Goal: Task Accomplishment & Management: Manage account settings

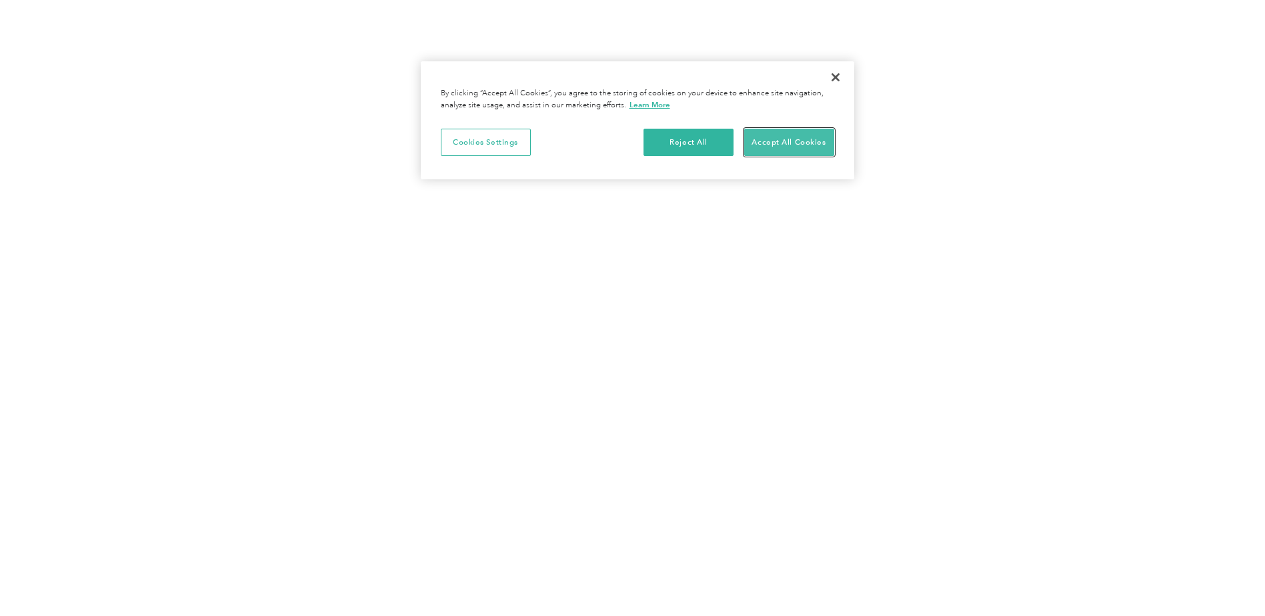
click at [787, 134] on button "Accept All Cookies" at bounding box center [789, 143] width 90 height 28
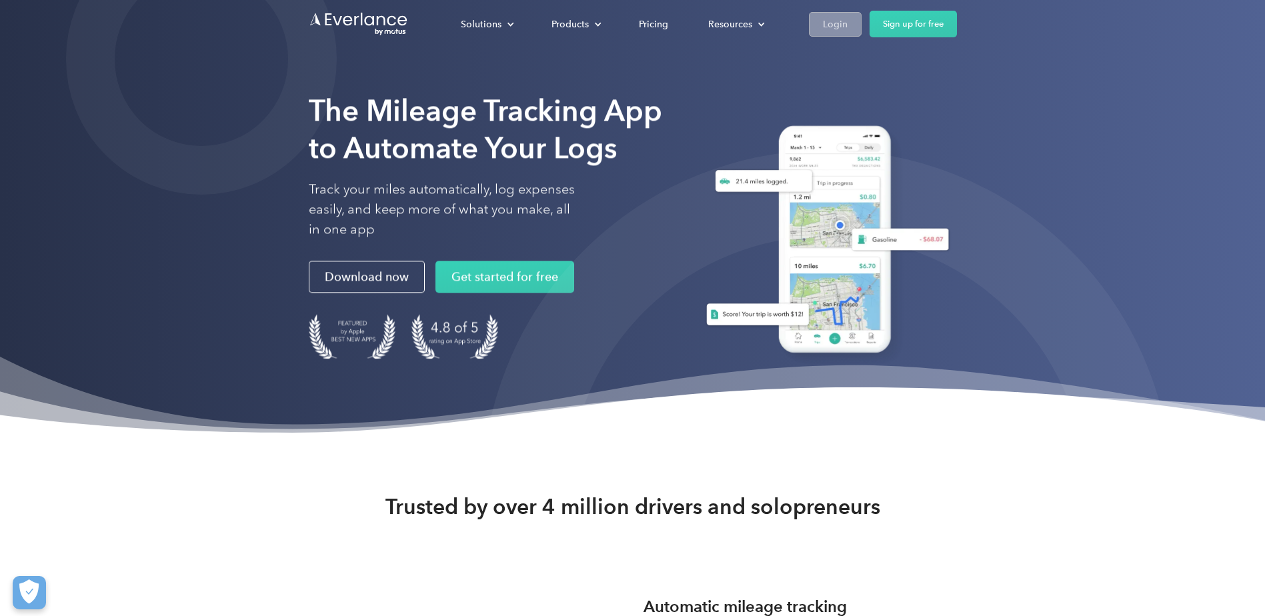
click at [834, 23] on div "Login" at bounding box center [835, 24] width 25 height 17
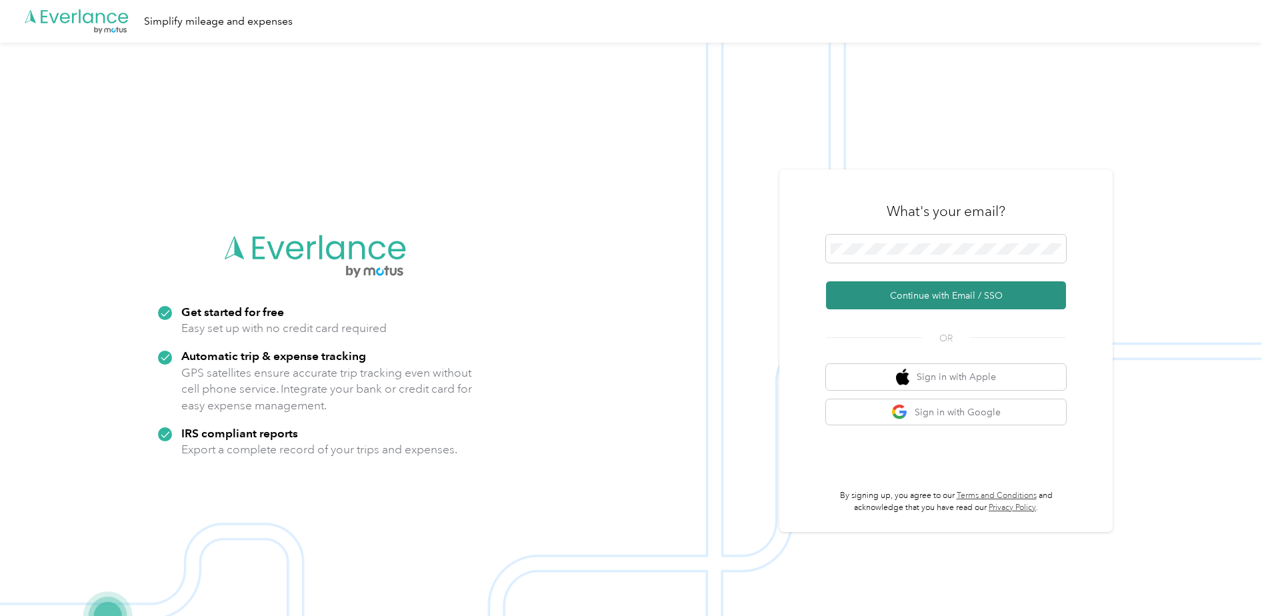
click at [910, 290] on button "Continue with Email / SSO" at bounding box center [946, 295] width 240 height 28
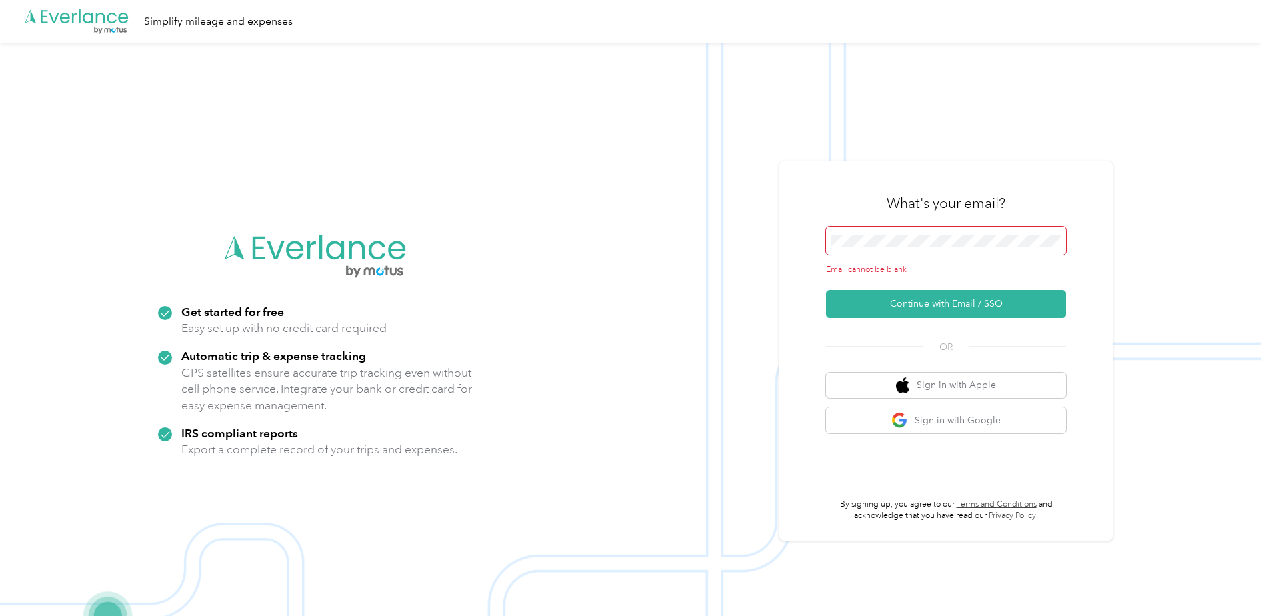
click at [874, 236] on span at bounding box center [946, 241] width 240 height 28
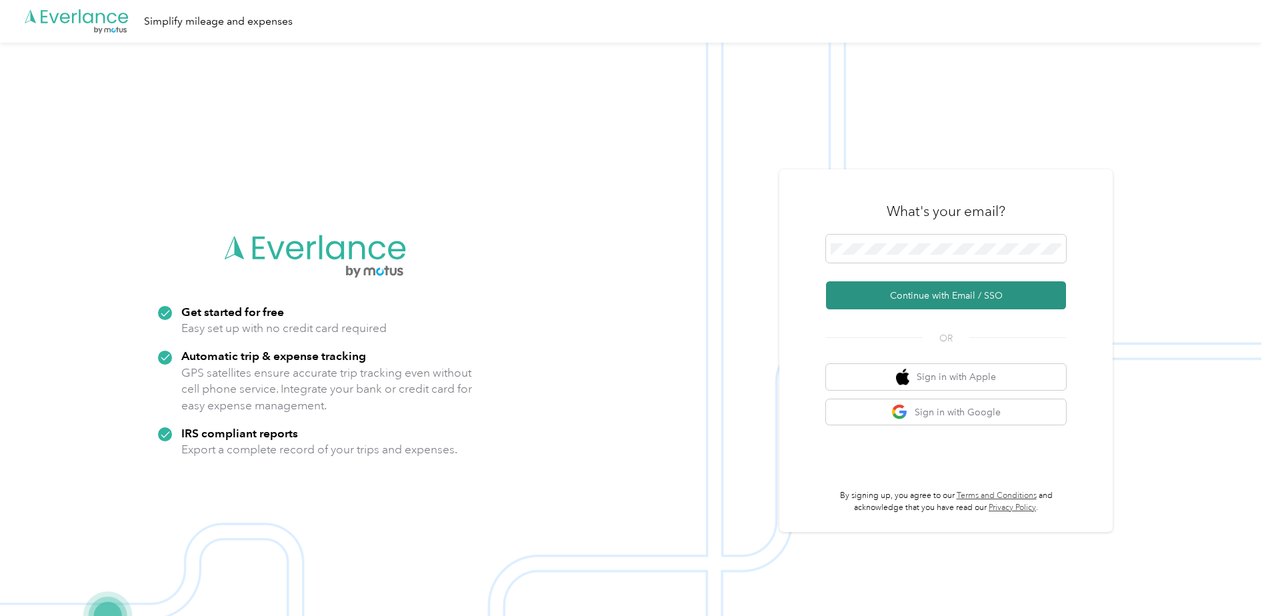
click at [934, 293] on button "Continue with Email / SSO" at bounding box center [946, 295] width 240 height 28
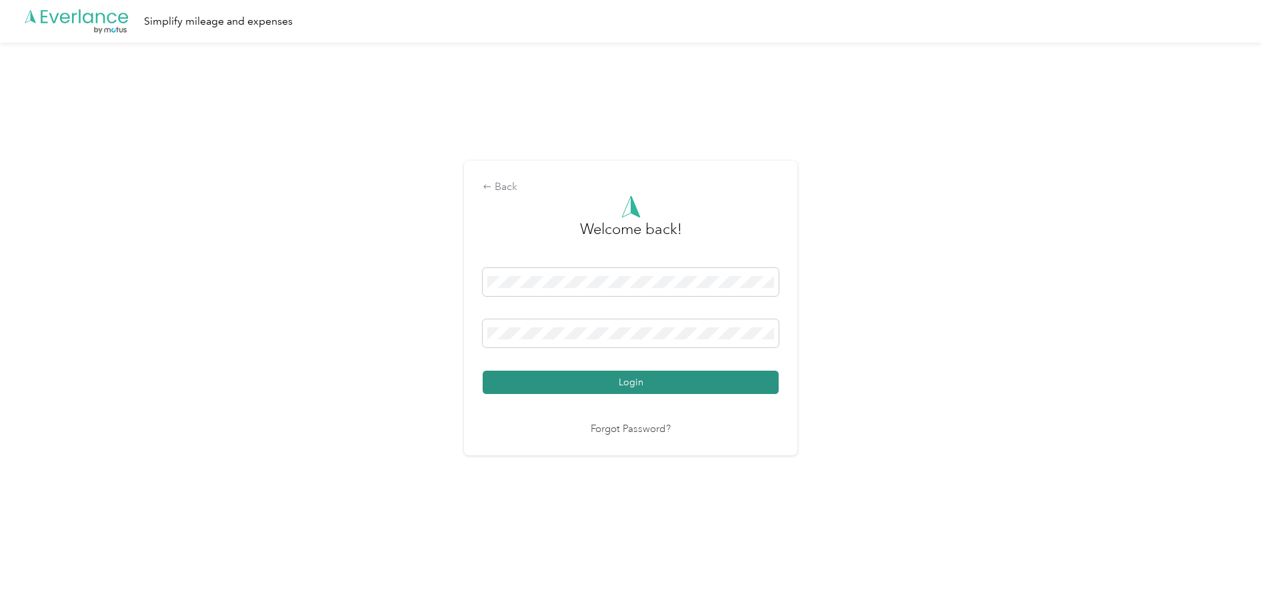
click at [624, 380] on button "Login" at bounding box center [631, 382] width 296 height 23
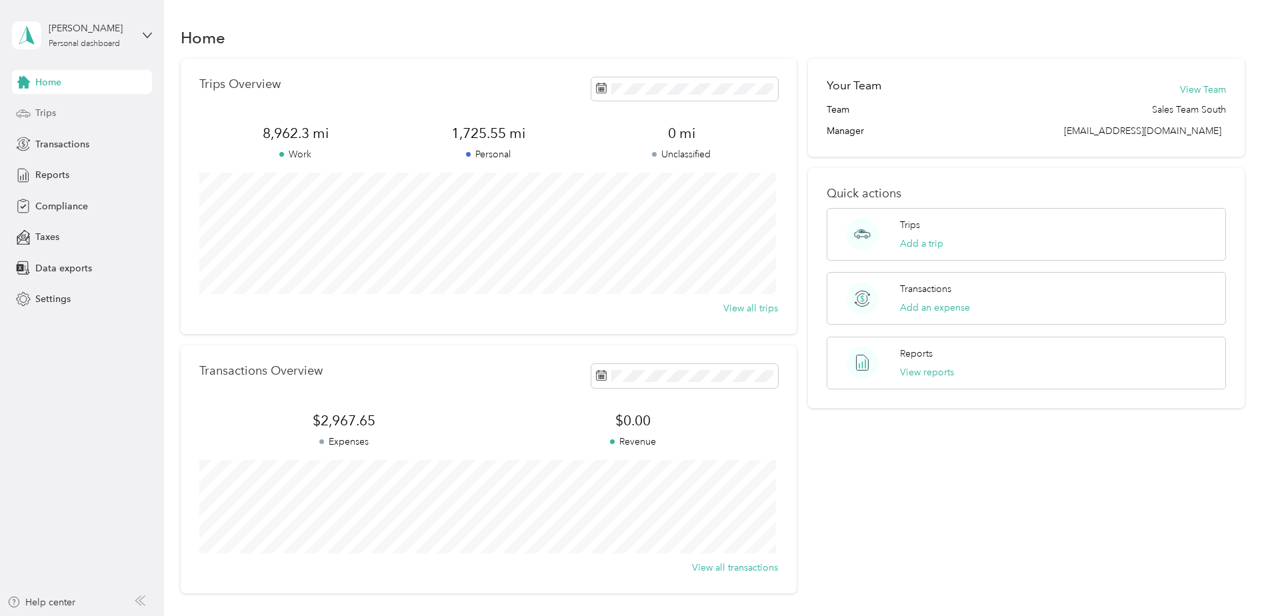
click at [55, 119] on span "Trips" at bounding box center [45, 113] width 21 height 14
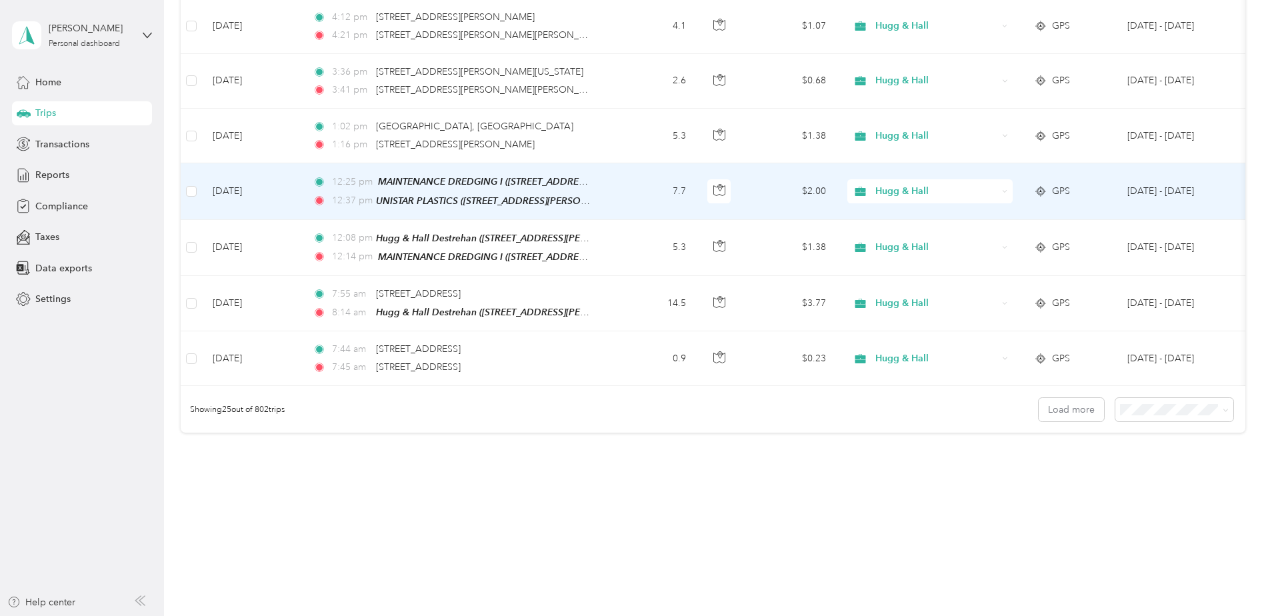
scroll to position [1221, 0]
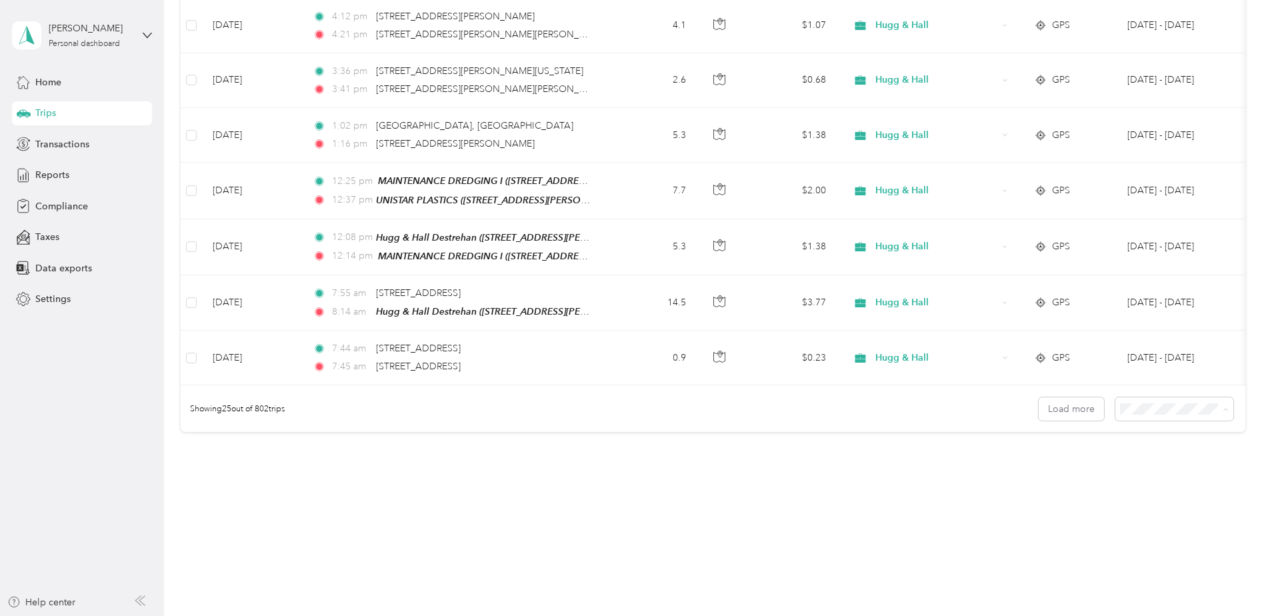
click at [1149, 485] on body "Stephen D. Messonnier Personal dashboard Home Trips Transactions Reports Compli…" at bounding box center [631, 308] width 1262 height 616
click at [1141, 481] on div "100 per load" at bounding box center [1171, 479] width 99 height 14
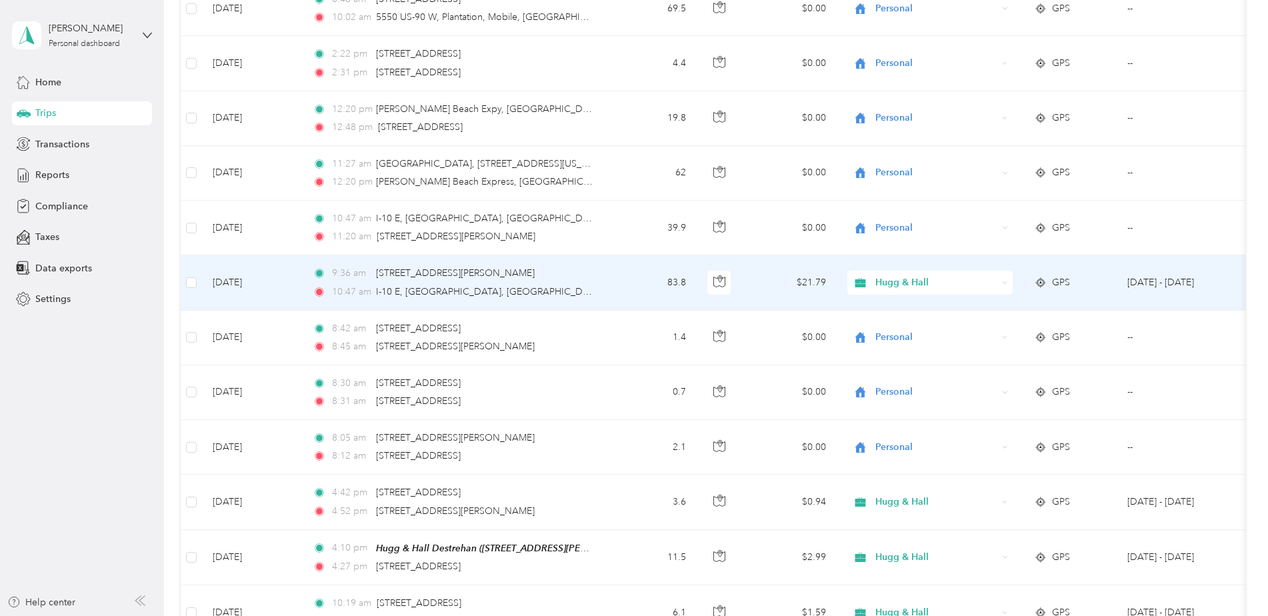
scroll to position [3622, 0]
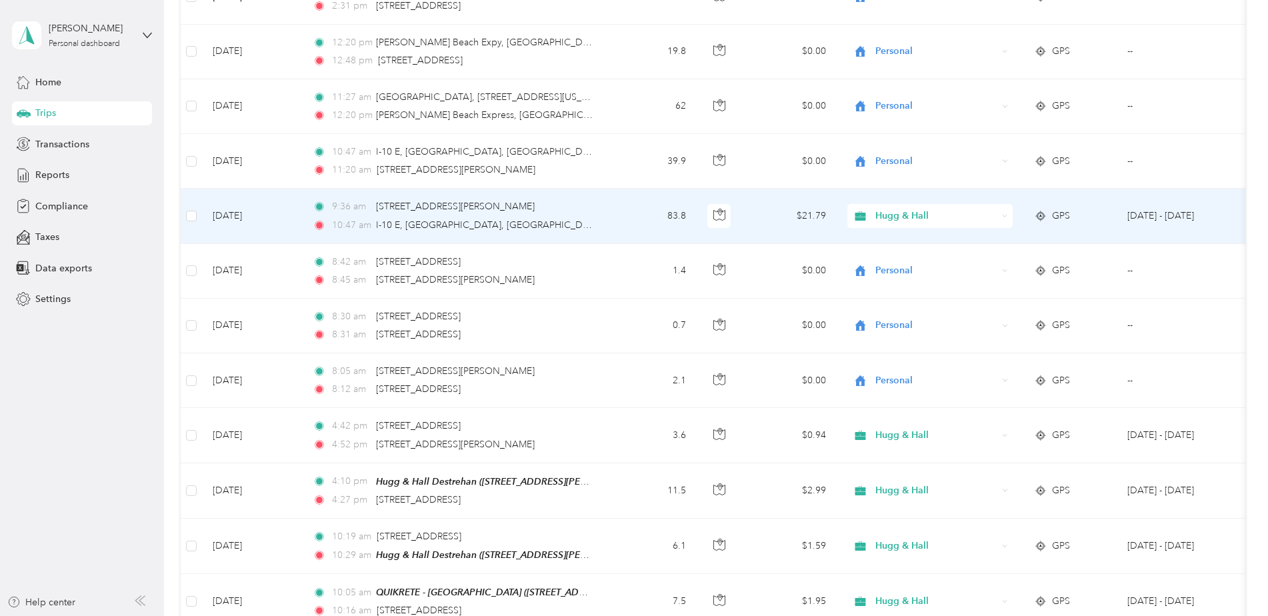
click at [1002, 213] on icon at bounding box center [1005, 216] width 6 height 6
click at [977, 243] on span "Personal" at bounding box center [941, 244] width 123 height 14
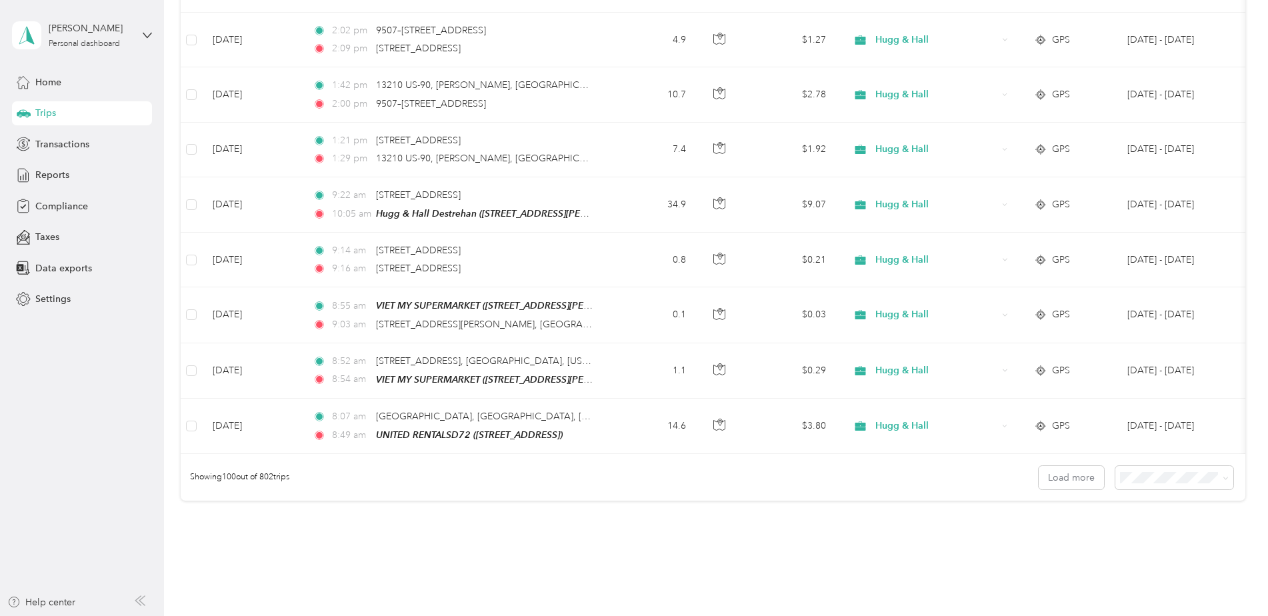
scroll to position [5335, 0]
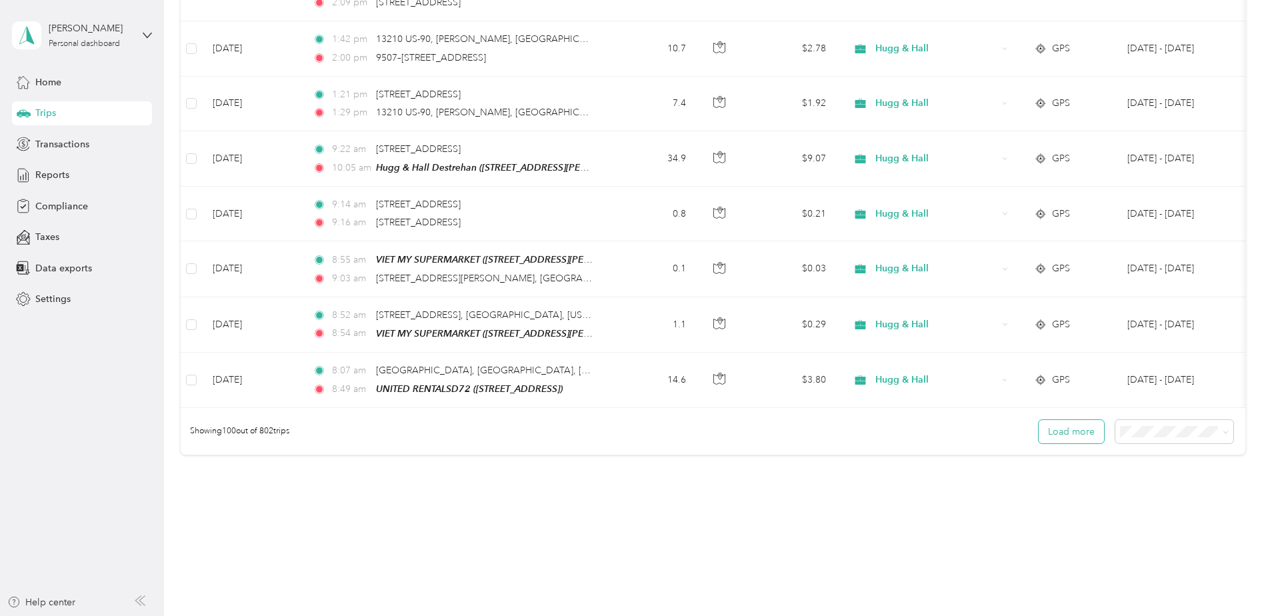
click at [1045, 420] on button "Load more" at bounding box center [1071, 431] width 65 height 23
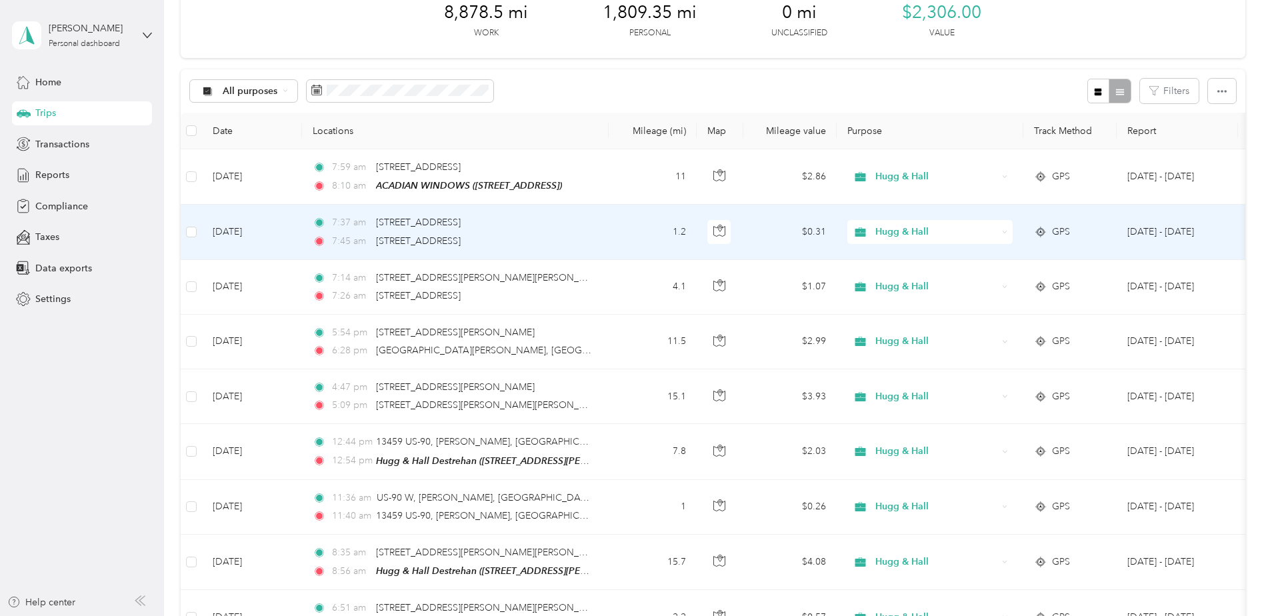
scroll to position [200, 0]
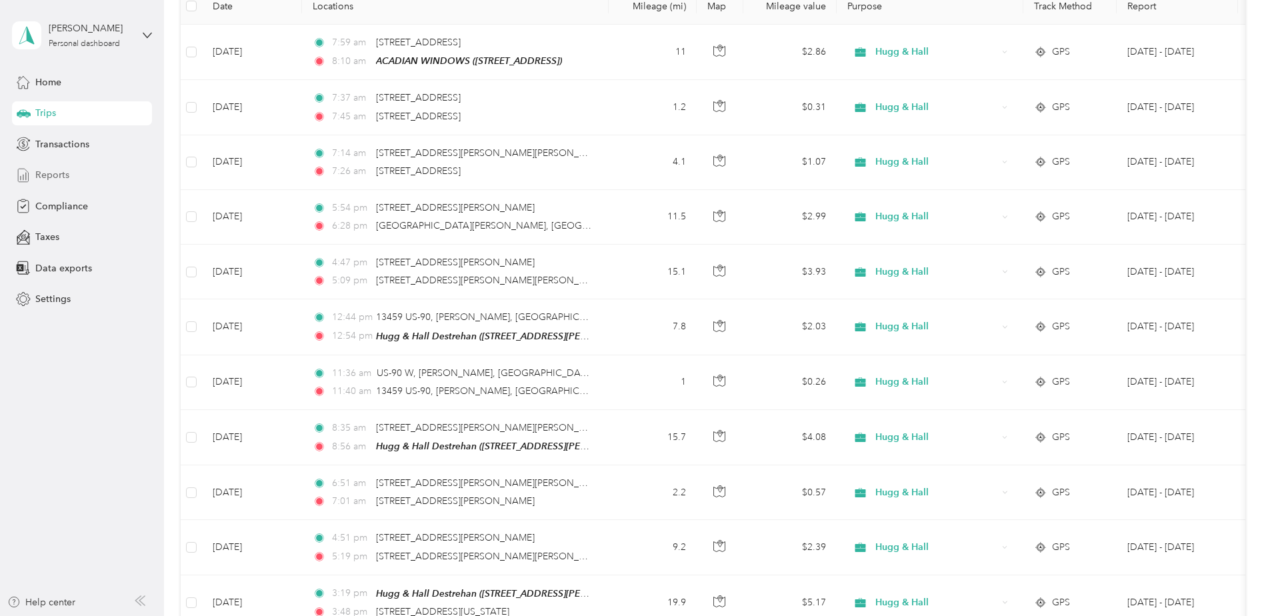
click at [50, 173] on span "Reports" at bounding box center [52, 175] width 34 height 14
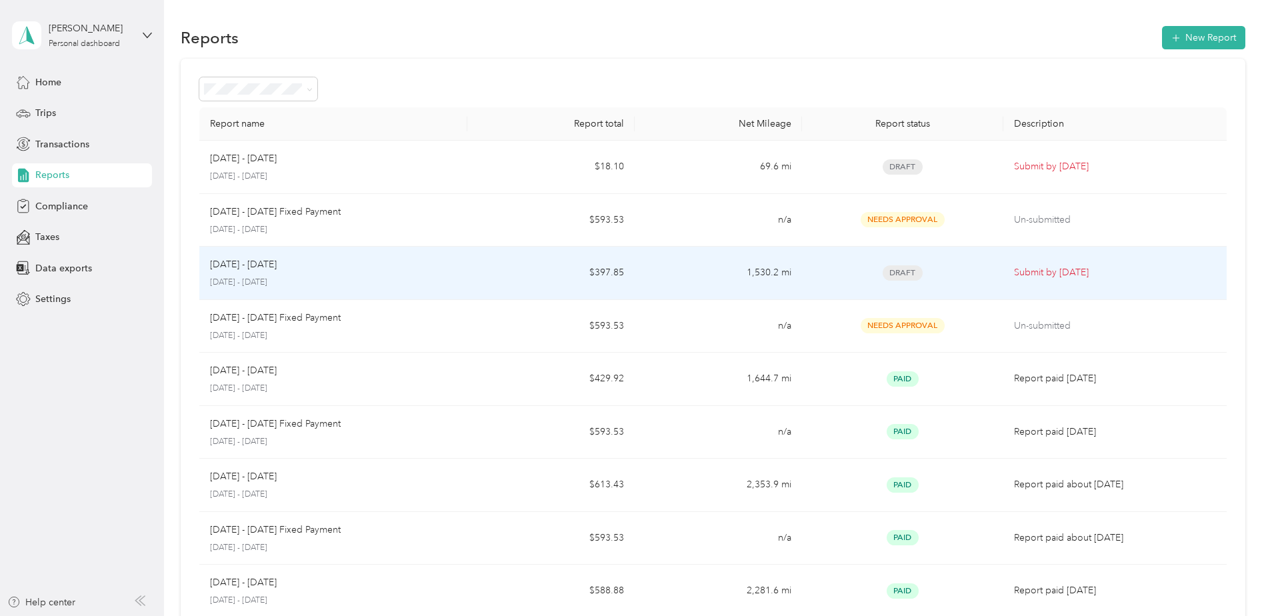
click at [246, 273] on div "Sep 1 - 30, 2025 September 1 - 30, 2025" at bounding box center [333, 272] width 247 height 31
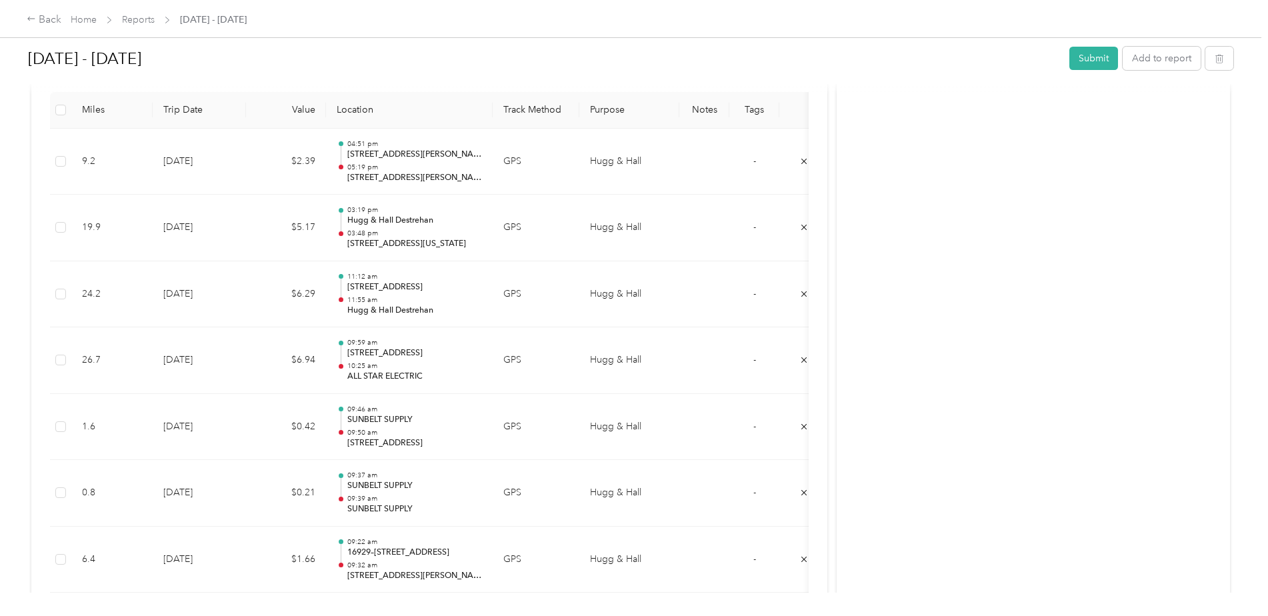
scroll to position [400, 0]
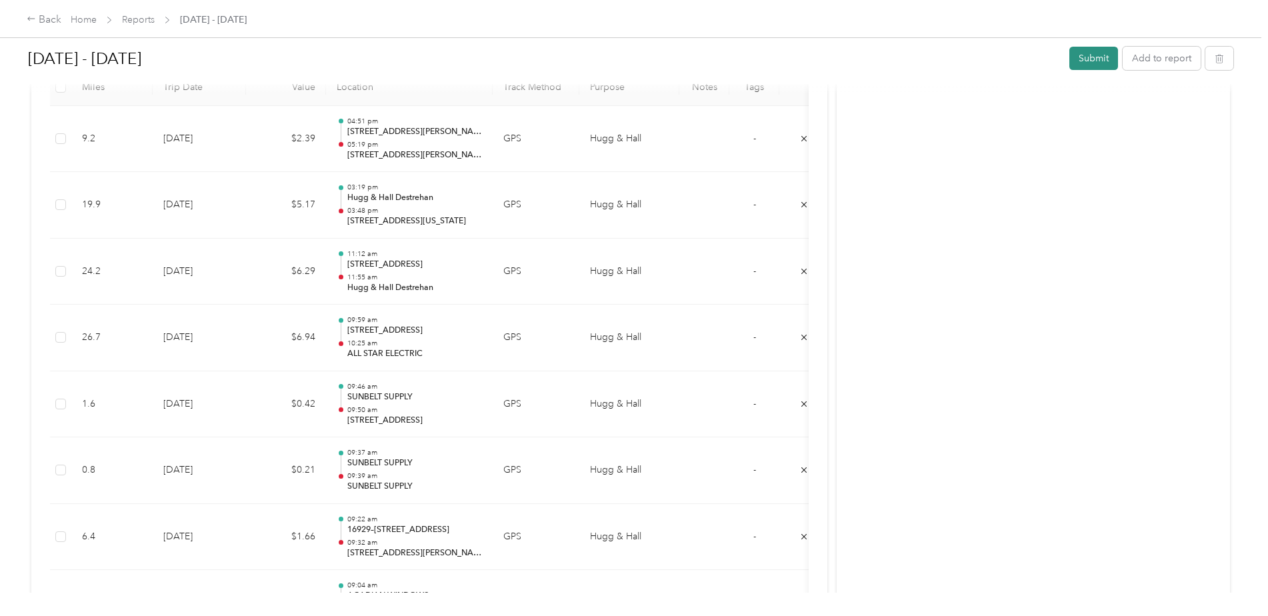
click at [1102, 49] on button "Submit" at bounding box center [1094, 58] width 49 height 23
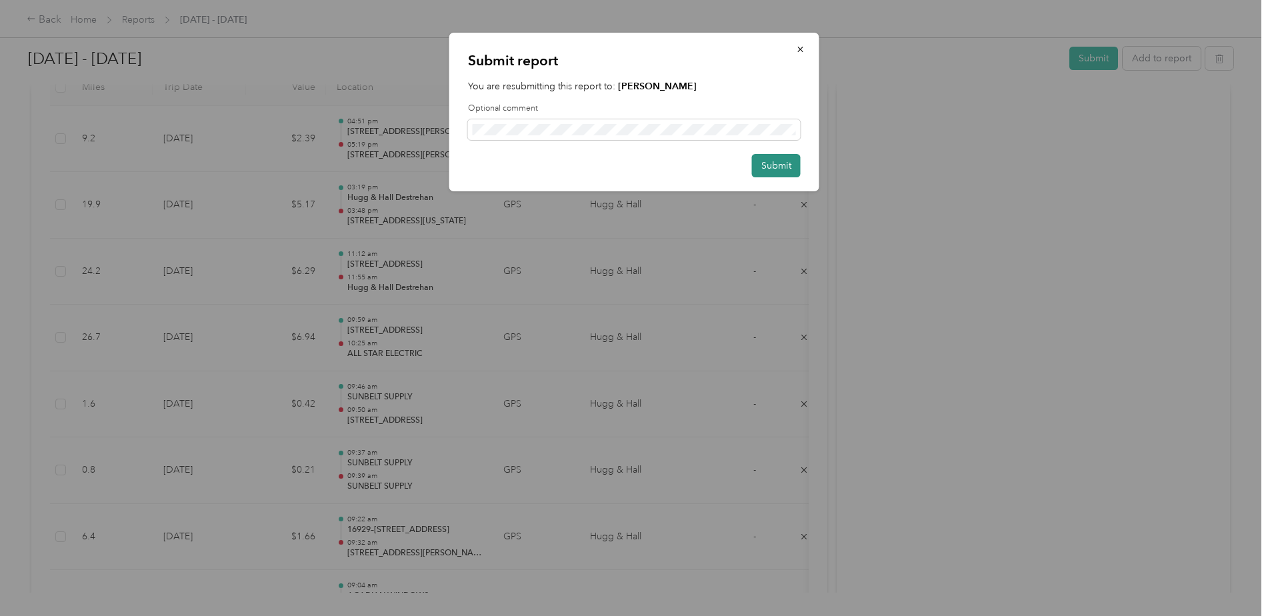
click at [777, 168] on button "Submit" at bounding box center [776, 165] width 49 height 23
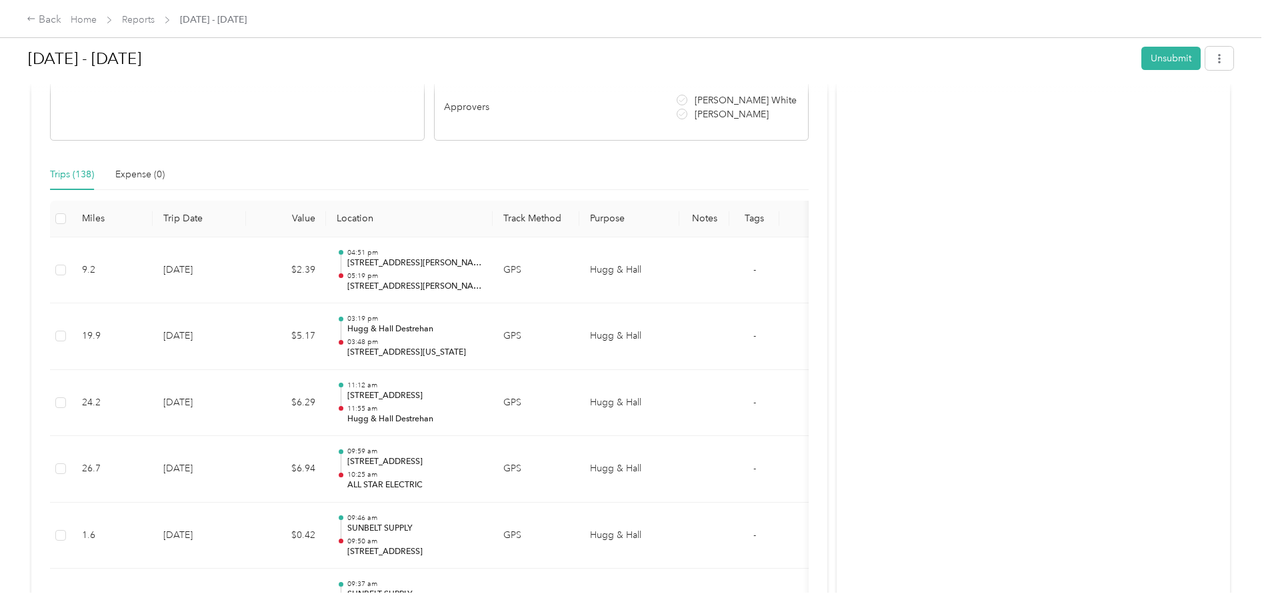
scroll to position [101, 0]
